Goal: Complete application form: Complete application form

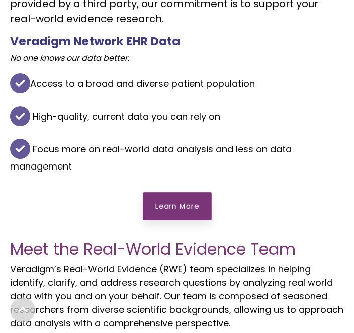
scroll to position [536, 0]
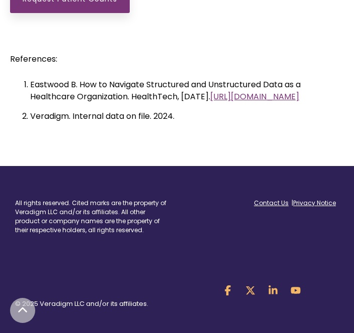
scroll to position [2806, 0]
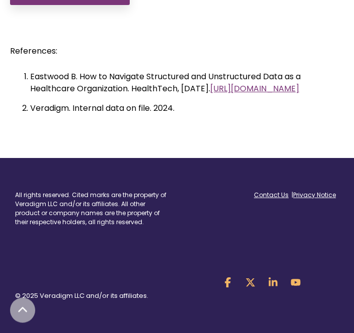
click at [260, 229] on div "Contact Us | Privacy Notice" at bounding box center [261, 211] width 169 height 81
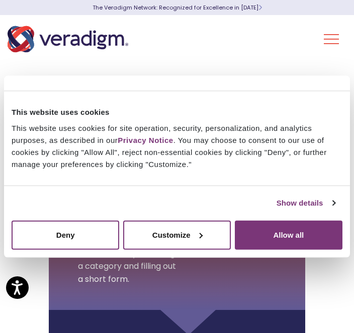
click at [268, 233] on button "Allow all" at bounding box center [288, 234] width 107 height 29
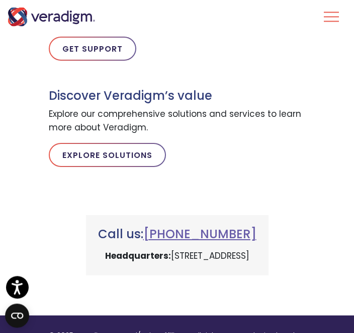
scroll to position [586, 0]
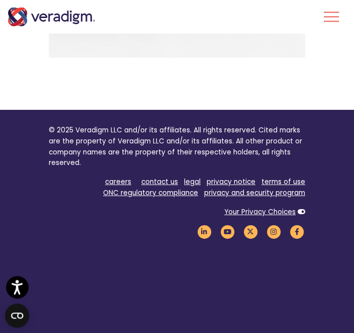
scroll to position [1303, 0]
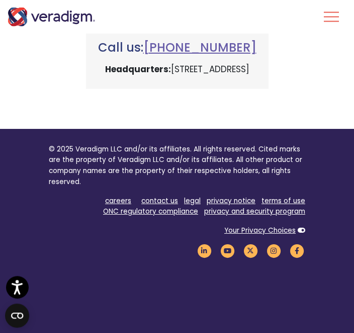
scroll to position [772, 0]
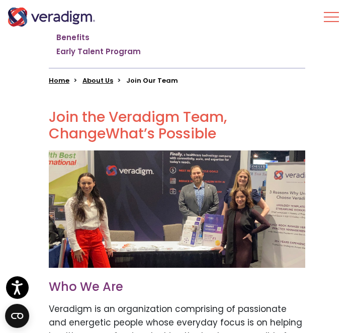
scroll to position [287, 0]
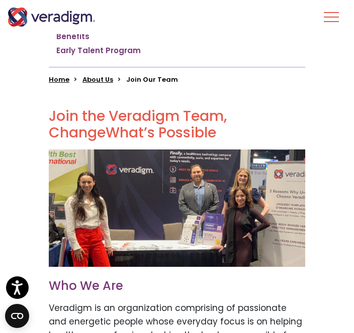
click at [77, 75] on li "Home" at bounding box center [65, 80] width 32 height 10
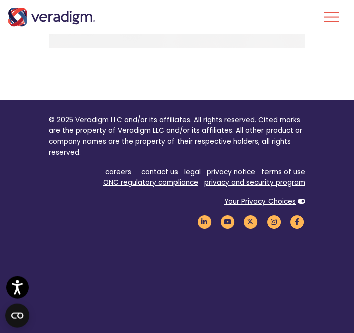
scroll to position [2140, 0]
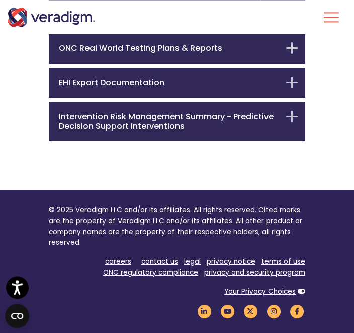
scroll to position [251, 0]
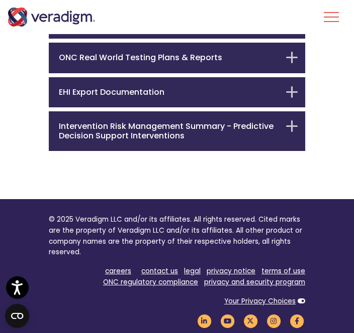
click at [115, 132] on h6 "Intervention Risk Management Summary - Predictive Decision Support Interventions" at bounding box center [169, 131] width 221 height 19
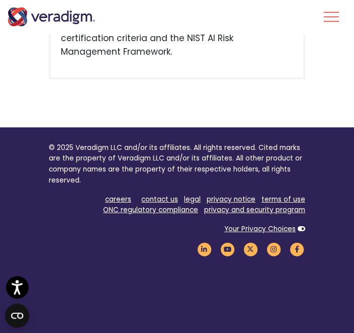
scroll to position [1057, 0]
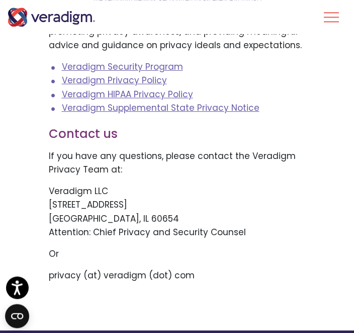
scroll to position [239, 0]
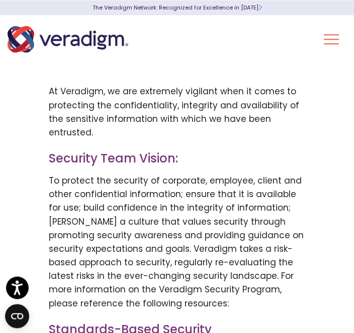
scroll to position [59, 0]
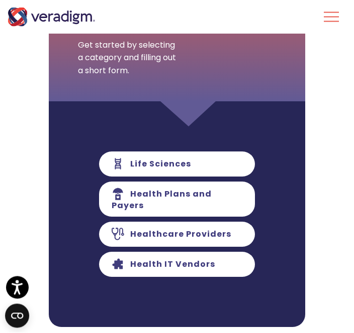
scroll to position [233, 0]
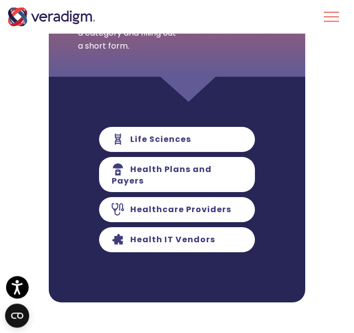
click at [144, 215] on link "Healthcare Providers" at bounding box center [177, 210] width 156 height 25
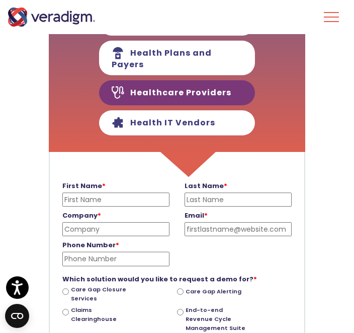
scroll to position [223, 0]
click at [148, 252] on input "Phone Number *" at bounding box center [115, 259] width 107 height 14
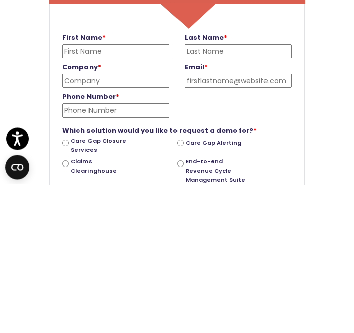
scroll to position [0, 0]
type input "‘Kgkgmmgmmgmmgmngmmgglg"
click at [241, 223] on input "Email *" at bounding box center [237, 230] width 107 height 14
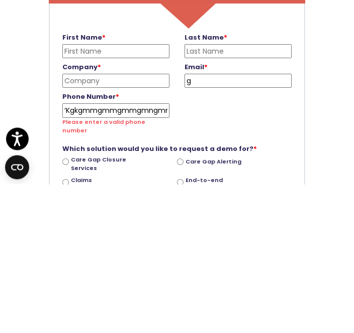
click at [242, 223] on input "g" at bounding box center [237, 230] width 107 height 14
type input "gghghghngnnngnngnjgnngjjggg"
click at [239, 193] on input "Last Name *" at bounding box center [237, 200] width 107 height 14
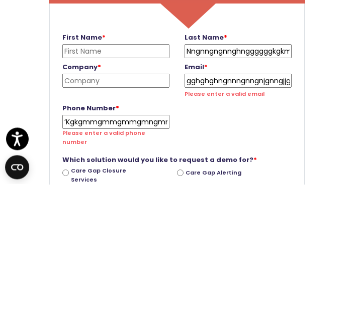
type input "Nngnngngnnghnggggggkgkmgmkggg"
click at [156, 193] on input "First Name *" at bounding box center [115, 200] width 107 height 14
type input "u"
click at [137, 211] on label "Company *" at bounding box center [115, 216] width 107 height 11
click at [137, 223] on input "Company *" at bounding box center [115, 230] width 107 height 14
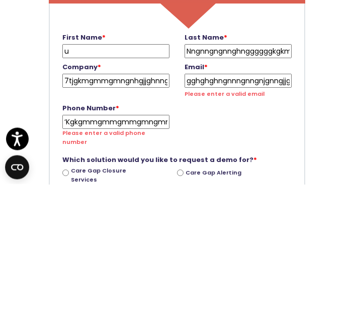
type input "7tjgkmgmmgmngnhgjjghnnggg"
click at [153, 193] on input "u" at bounding box center [115, 200] width 107 height 14
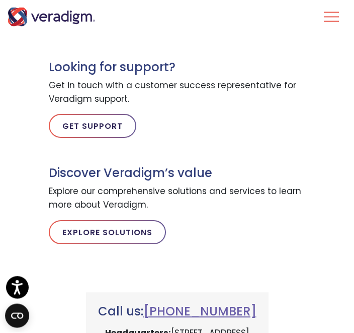
scroll to position [809, 0]
type input "umjgjnghjgnngnmgmgnngnngnn"
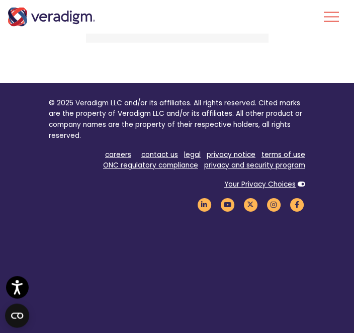
scroll to position [1119, 0]
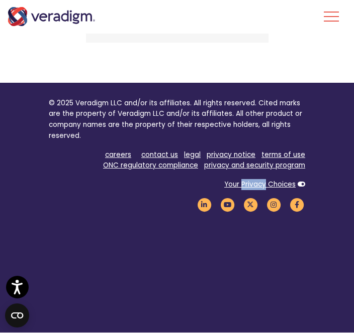
click at [253, 190] on link "Your Privacy Choices" at bounding box center [259, 185] width 71 height 10
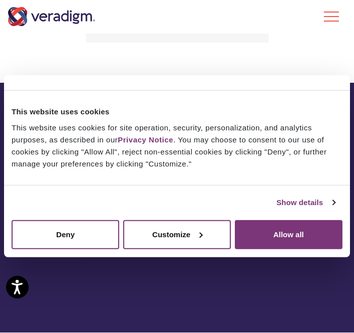
click at [250, 182] on div "This website uses cookies This website uses cookies for site operation, securit…" at bounding box center [177, 138] width 340 height 88
click at [261, 226] on div "Do not sell or share my personal information Deny Allow selection Customize All…" at bounding box center [176, 235] width 345 height 44
click at [267, 246] on button "Allow all" at bounding box center [288, 234] width 107 height 29
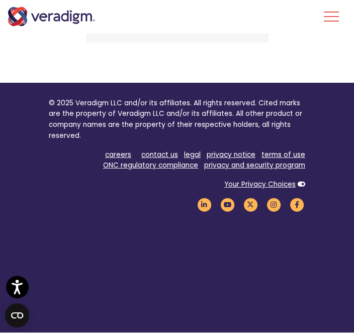
click at [269, 249] on footer "© 2025 Veradigm LLC and/or its affiliates. All rights reserved. Cited marks are…" at bounding box center [177, 214] width 354 height 263
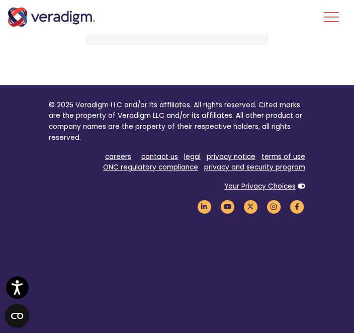
scroll to position [1117, 0]
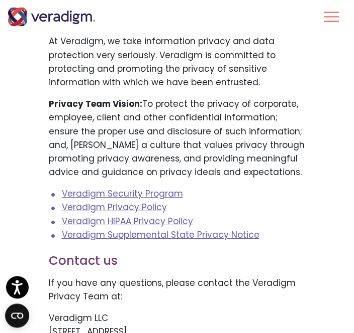
scroll to position [109, 0]
